Goal: Navigation & Orientation: Find specific page/section

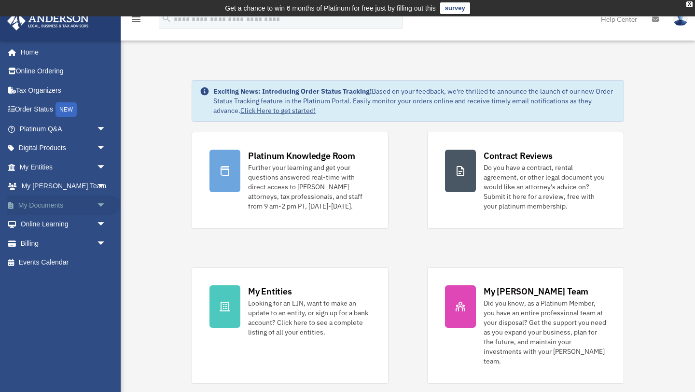
click at [62, 206] on link "My Documents arrow_drop_down" at bounding box center [64, 204] width 114 height 19
click at [101, 203] on span "arrow_drop_down" at bounding box center [106, 205] width 19 height 20
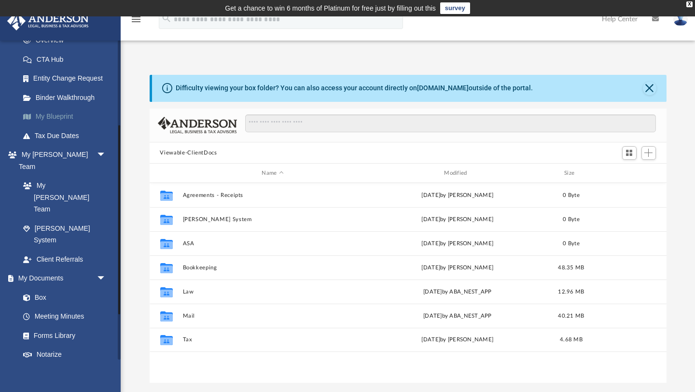
scroll to position [152, 0]
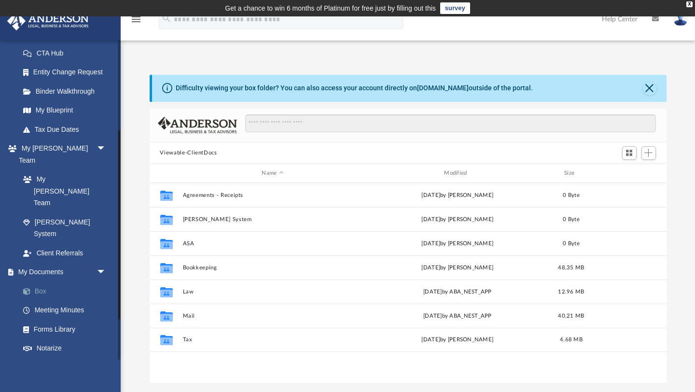
click at [42, 281] on link "Box" at bounding box center [67, 290] width 107 height 19
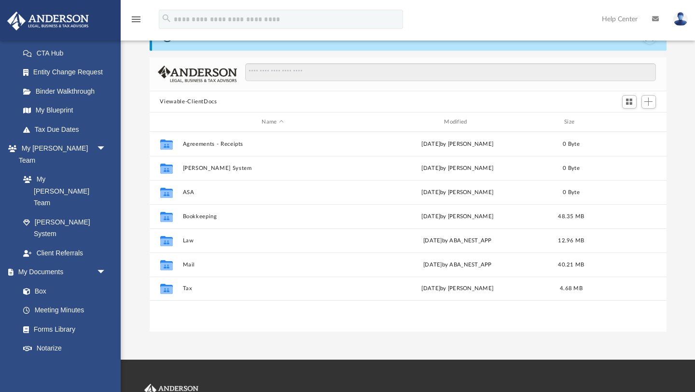
scroll to position [52, 0]
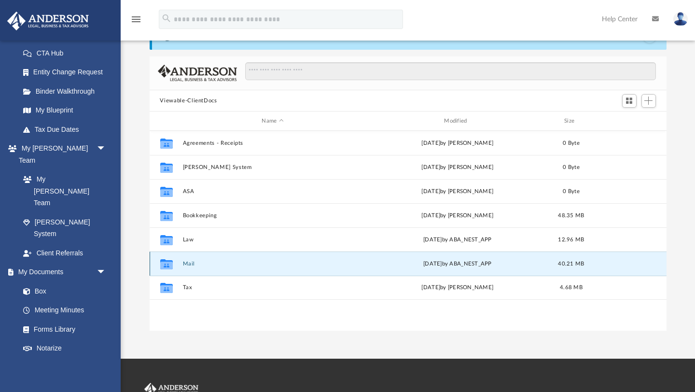
click at [190, 263] on button "Mail" at bounding box center [272, 264] width 181 height 6
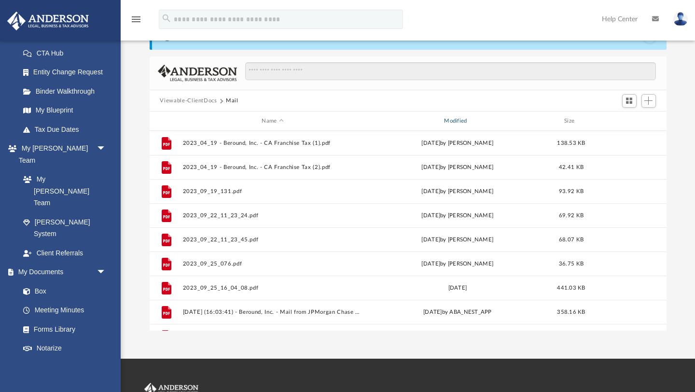
click at [455, 118] on div "Modified" at bounding box center [457, 121] width 181 height 9
click at [460, 118] on div "Modified" at bounding box center [457, 121] width 181 height 9
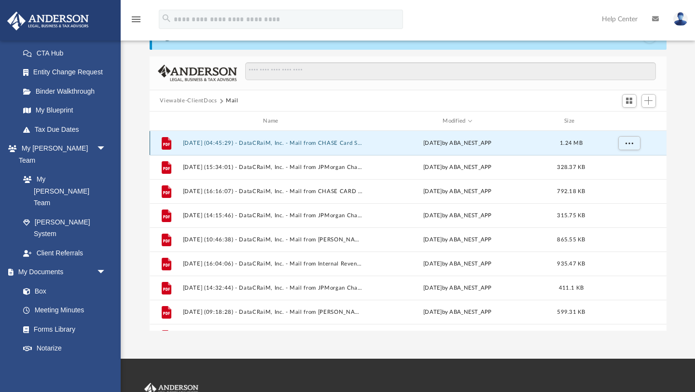
click at [344, 141] on button "[DATE] (04:45:29) - DataCRaiM, Inc. - Mail from CHASE Card Services.pdf" at bounding box center [272, 143] width 181 height 6
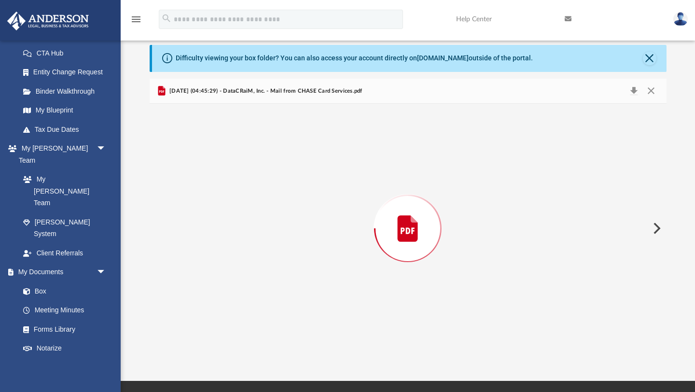
scroll to position [0, 0]
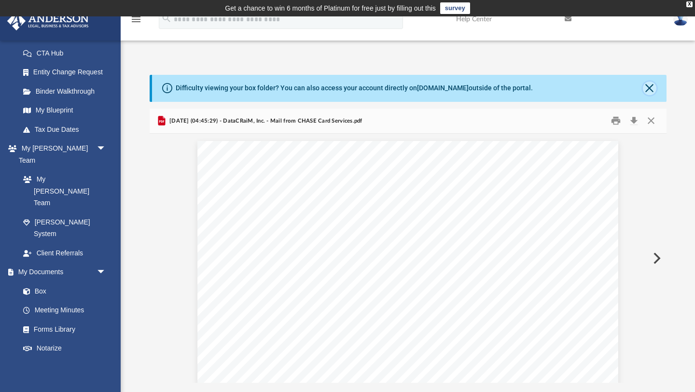
click at [649, 87] on button "Close" at bounding box center [650, 89] width 14 height 14
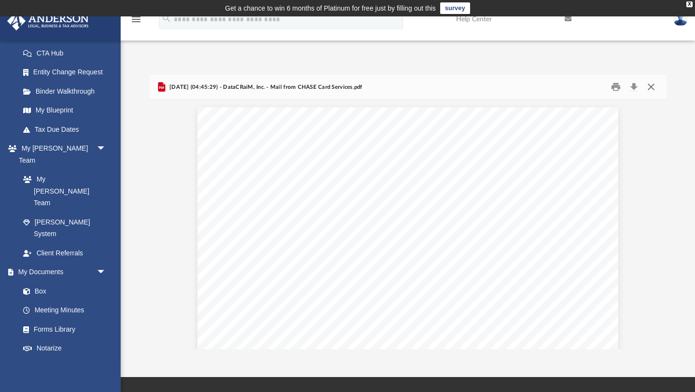
click at [652, 87] on button "Close" at bounding box center [650, 87] width 17 height 15
